Goal: Obtain resource: Download file/media

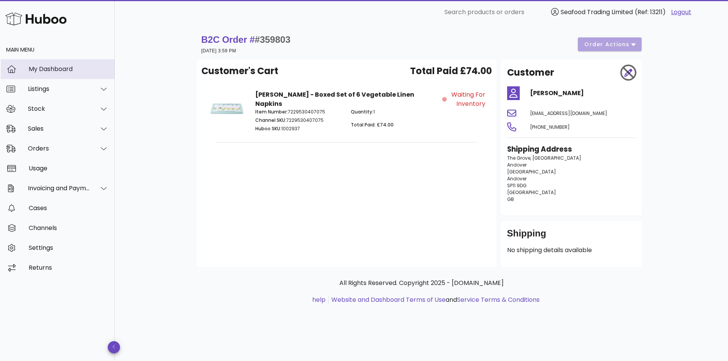
click at [57, 69] on div "My Dashboard" at bounding box center [69, 68] width 80 height 7
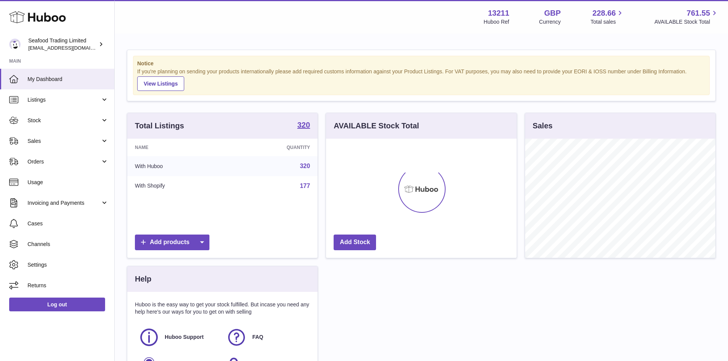
scroll to position [119, 191]
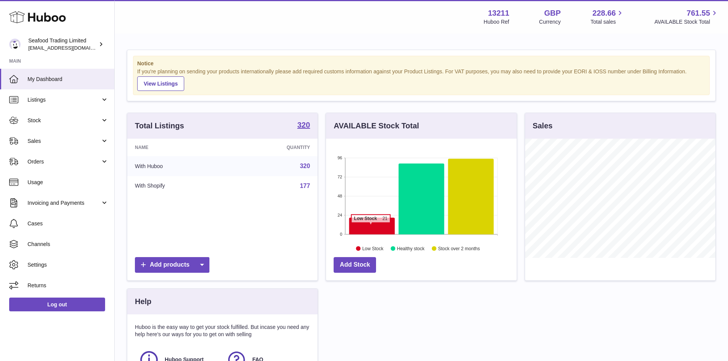
click at [370, 226] on icon at bounding box center [371, 226] width 45 height 17
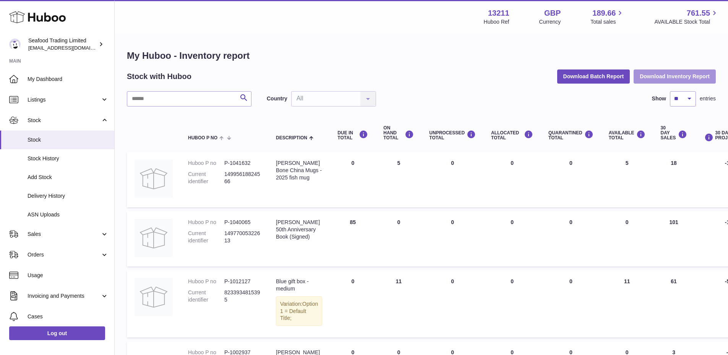
click at [668, 70] on button "Download Inventory Report" at bounding box center [674, 77] width 82 height 14
